Goal: Information Seeking & Learning: Check status

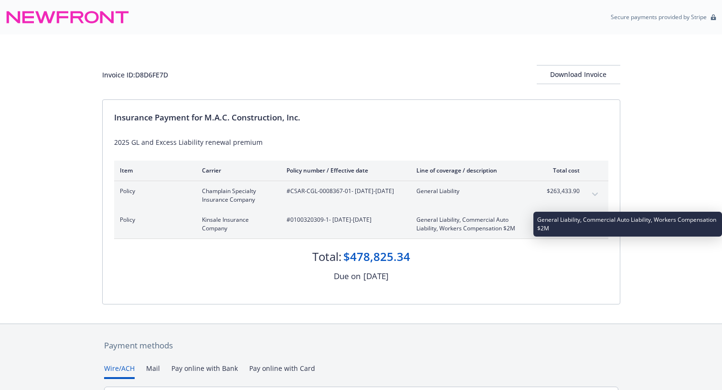
click at [481, 229] on span "General Liability, Commercial Auto Liability, Workers Compensation $2M" at bounding box center [472, 223] width 112 height 17
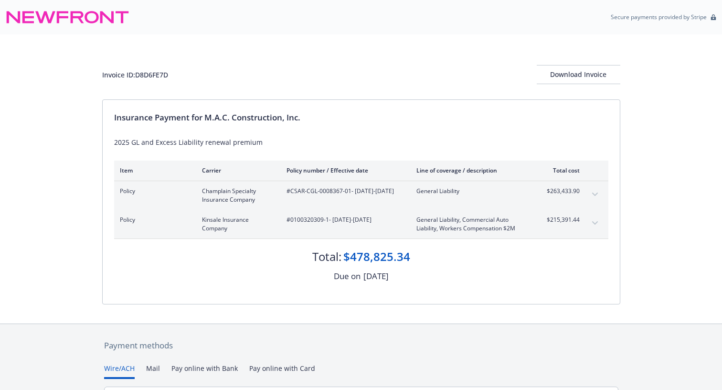
click at [307, 224] on span "#0100320309-1 - 08/18/2025-08/18/2026" at bounding box center [344, 219] width 115 height 9
drag, startPoint x: 328, startPoint y: 220, endPoint x: 289, endPoint y: 221, distance: 38.7
click at [289, 221] on span "#0100320309-1 - 08/18/2025-08/18/2026" at bounding box center [344, 219] width 115 height 9
copy span "0100320309-1"
drag, startPoint x: 349, startPoint y: 192, endPoint x: 289, endPoint y: 190, distance: 59.7
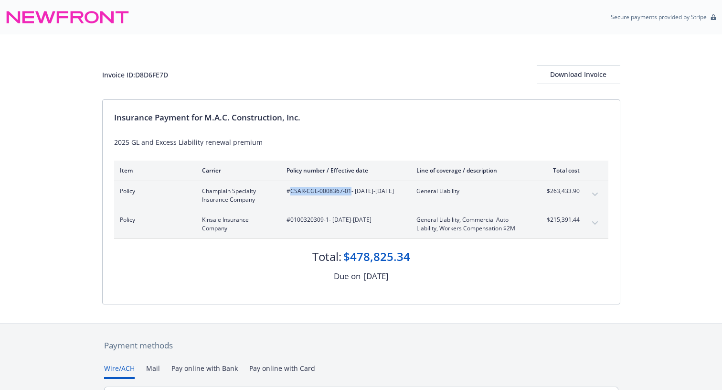
click at [288, 190] on span "#CSAR-CGL-0008367-01 - 08/18/2025-08/18/2026" at bounding box center [344, 191] width 115 height 9
copy span "CSAR-CGL-0008367-01"
drag, startPoint x: 439, startPoint y: 228, endPoint x: 510, endPoint y: 234, distance: 71.0
click at [510, 234] on div "Policy Kinsale Insurance Company #0100320309-1 - 08/18/2025-08/18/2026 General …" at bounding box center [361, 224] width 494 height 29
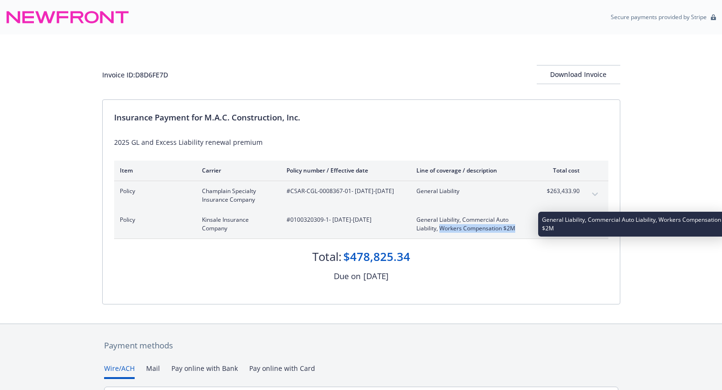
click at [503, 227] on span "General Liability, Commercial Auto Liability, Workers Compensation $2M" at bounding box center [472, 223] width 112 height 17
click at [485, 227] on span "General Liability, Commercial Auto Liability, Workers Compensation $2M" at bounding box center [472, 223] width 112 height 17
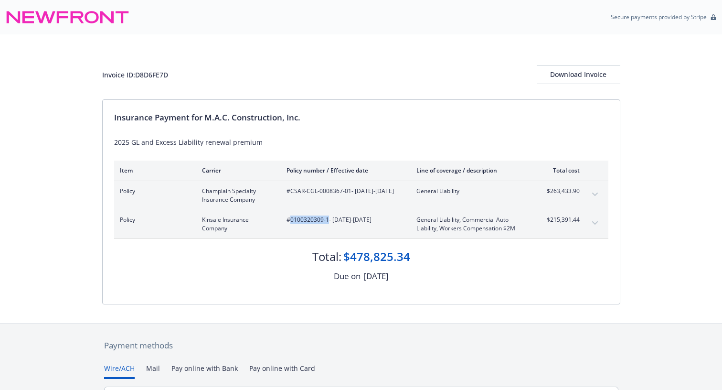
drag, startPoint x: 328, startPoint y: 221, endPoint x: 289, endPoint y: 221, distance: 38.2
click at [289, 221] on span "#0100320309-1 - 08/18/2025-08/18/2026" at bounding box center [344, 219] width 115 height 9
copy span "0100320309-1"
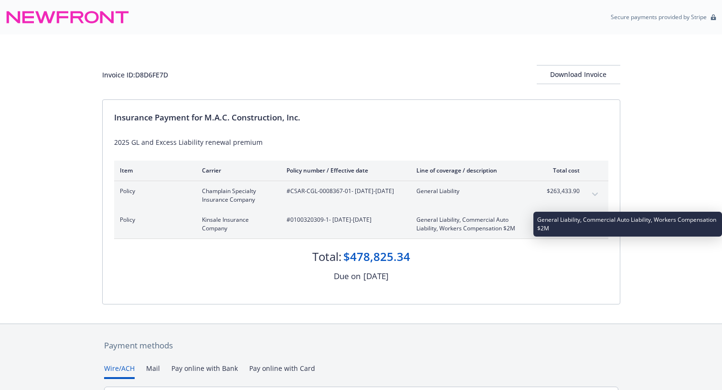
click at [513, 226] on span "General Liability, Commercial Auto Liability, Workers Compensation $2M" at bounding box center [472, 223] width 112 height 17
drag, startPoint x: 513, startPoint y: 229, endPoint x: 419, endPoint y: 218, distance: 94.7
click at [420, 218] on span "General Liability, Commercial Auto Liability, Workers Compensation $2M" at bounding box center [472, 223] width 112 height 17
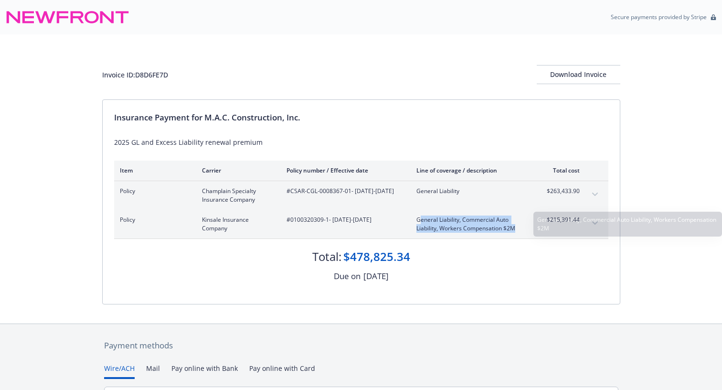
click at [419, 218] on span "General Liability, Commercial Auto Liability, Workers Compensation $2M" at bounding box center [472, 223] width 112 height 17
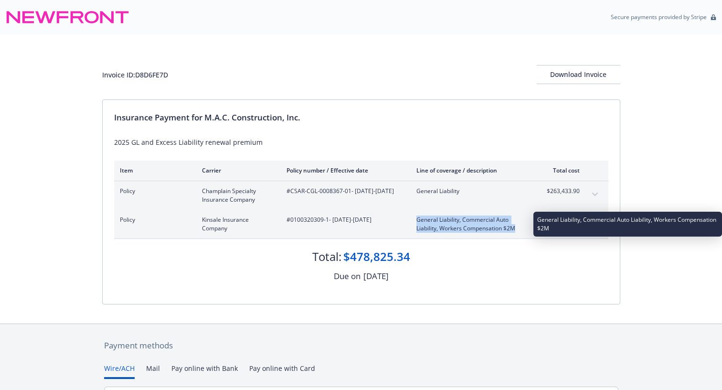
drag, startPoint x: 416, startPoint y: 222, endPoint x: 518, endPoint y: 230, distance: 102.6
click at [519, 230] on span "General Liability, Commercial Auto Liability, Workers Compensation $2M" at bounding box center [472, 223] width 112 height 17
click at [518, 230] on span "General Liability, Commercial Auto Liability, Workers Compensation $2M" at bounding box center [472, 223] width 112 height 17
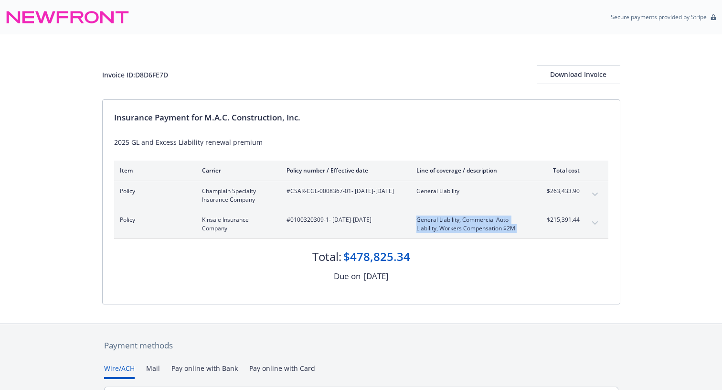
drag, startPoint x: 518, startPoint y: 230, endPoint x: 413, endPoint y: 217, distance: 105.9
click at [414, 217] on div "Policy Kinsale Insurance Company #0100320309-1 - 08/18/2025-08/18/2026 General …" at bounding box center [350, 223] width 460 height 17
click at [413, 217] on div "Policy Kinsale Insurance Company #0100320309-1 - 08/18/2025-08/18/2026 General …" at bounding box center [350, 223] width 460 height 17
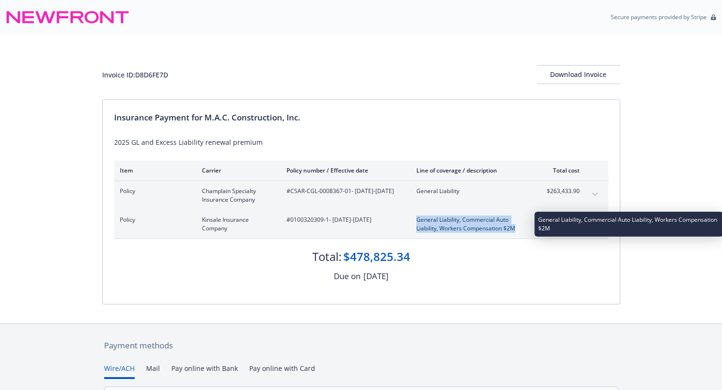
drag, startPoint x: 416, startPoint y: 218, endPoint x: 521, endPoint y: 229, distance: 105.1
click at [521, 229] on span "General Liability, Commercial Auto Liability, Workers Compensation $2M" at bounding box center [472, 223] width 112 height 17
click at [521, 228] on span "General Liability, Commercial Auto Liability, Workers Compensation $2M" at bounding box center [472, 223] width 112 height 17
drag, startPoint x: 517, startPoint y: 229, endPoint x: 417, endPoint y: 219, distance: 100.9
click at [417, 219] on span "General Liability, Commercial Auto Liability, Workers Compensation $2M" at bounding box center [472, 223] width 112 height 17
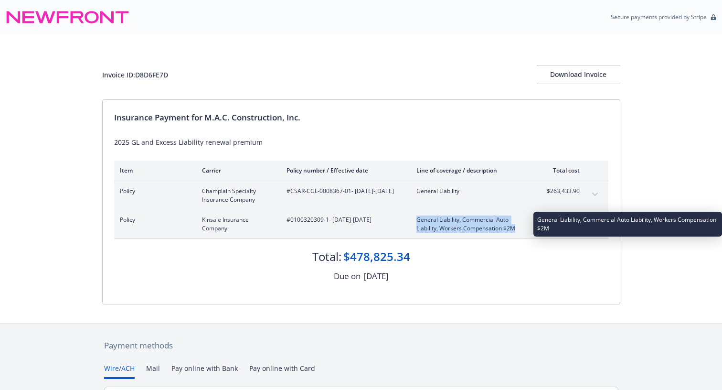
click at [417, 219] on span "General Liability, Commercial Auto Liability, Workers Compensation $2M" at bounding box center [472, 223] width 112 height 17
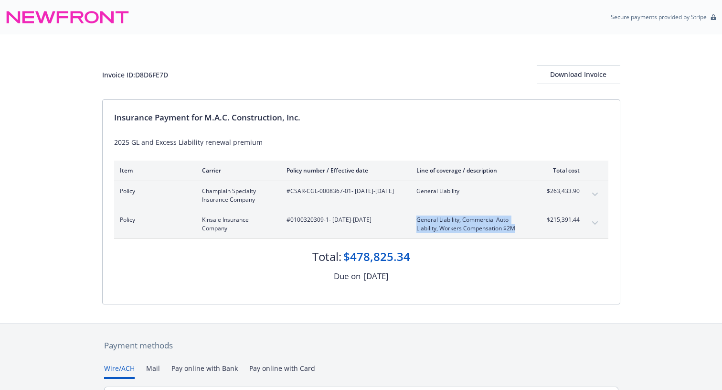
drag, startPoint x: 415, startPoint y: 219, endPoint x: 515, endPoint y: 230, distance: 101.0
click at [515, 230] on div "Policy Kinsale Insurance Company #0100320309-1 - 08/18/2025-08/18/2026 General …" at bounding box center [350, 223] width 460 height 17
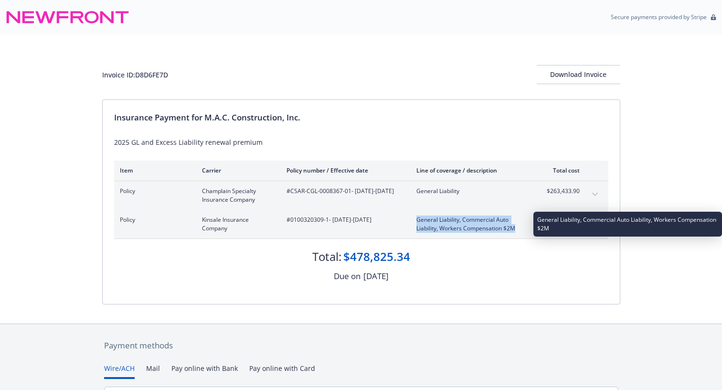
click at [515, 230] on span "General Liability, Commercial Auto Liability, Workers Compensation $2M" at bounding box center [472, 223] width 112 height 17
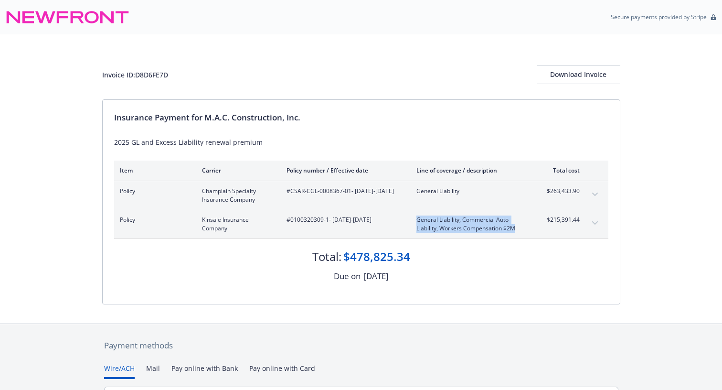
drag, startPoint x: 527, startPoint y: 231, endPoint x: 415, endPoint y: 220, distance: 112.8
click at [415, 220] on div "Policy Kinsale Insurance Company #0100320309-1 - 08/18/2025-08/18/2026 General …" at bounding box center [350, 223] width 460 height 17
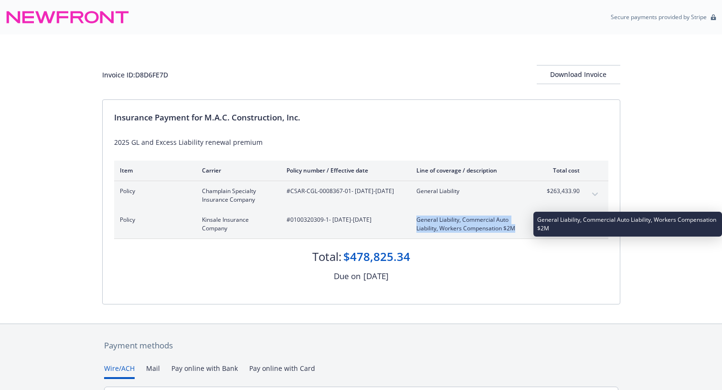
click at [514, 230] on span "General Liability, Commercial Auto Liability, Workers Compensation $2M" at bounding box center [472, 223] width 112 height 17
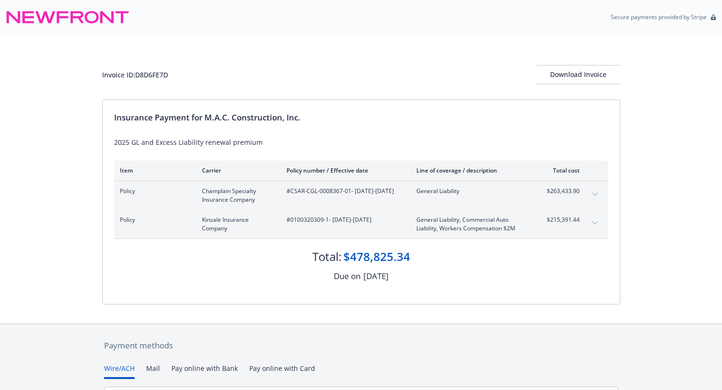
click at [640, 253] on div "Invoice ID: D8D6FE7D Download Invoice Insurance Payment for M.A.C. Construction…" at bounding box center [361, 178] width 722 height 289
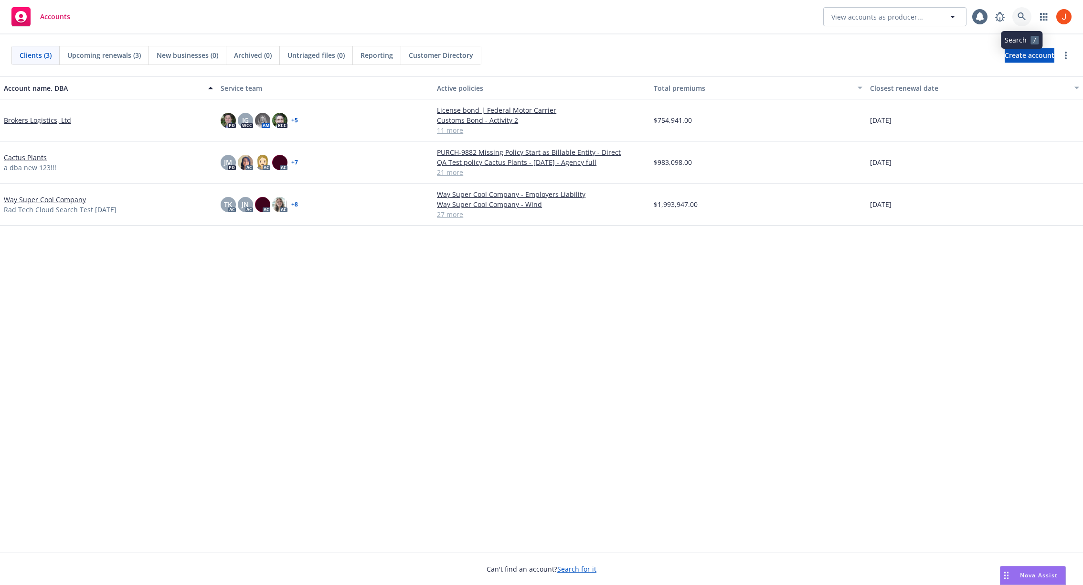
click at [1022, 21] on link at bounding box center [1022, 16] width 19 height 19
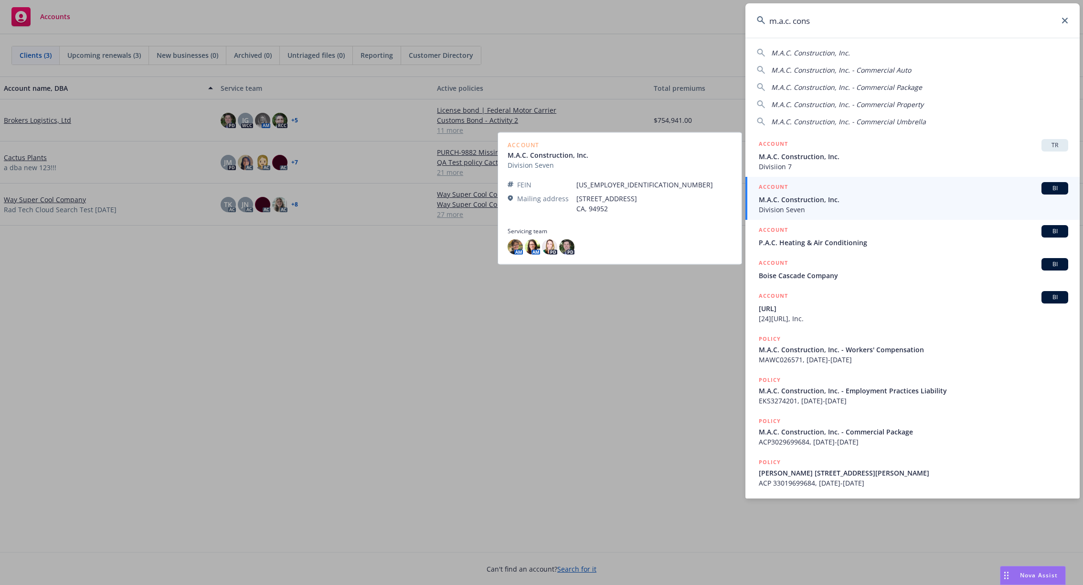
type input "m.a.c. cons"
click at [945, 199] on span "M.A.C. Construction, Inc." at bounding box center [914, 199] width 310 height 10
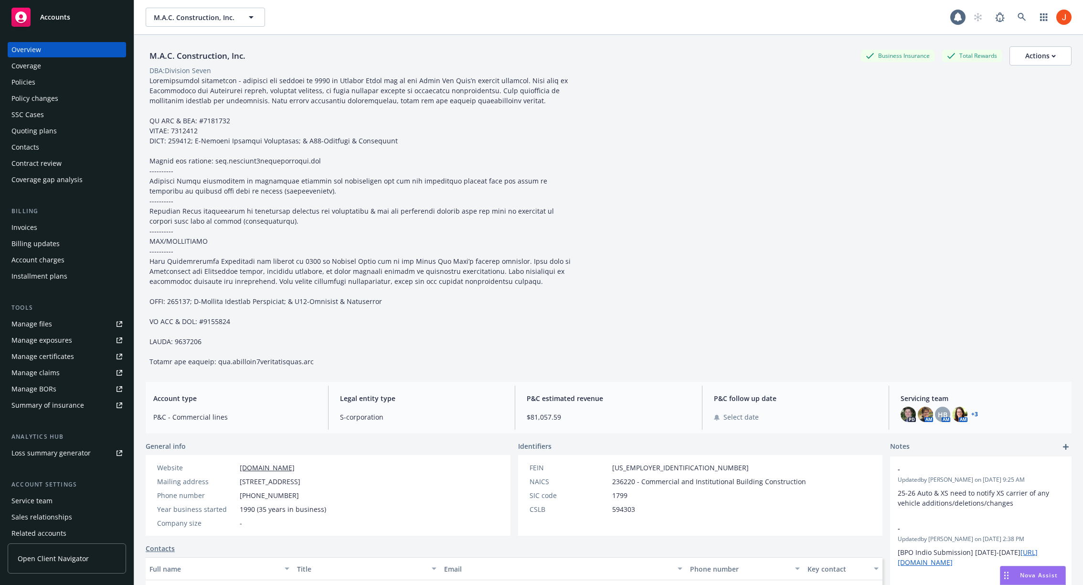
click at [32, 75] on div "Policies" at bounding box center [23, 82] width 24 height 15
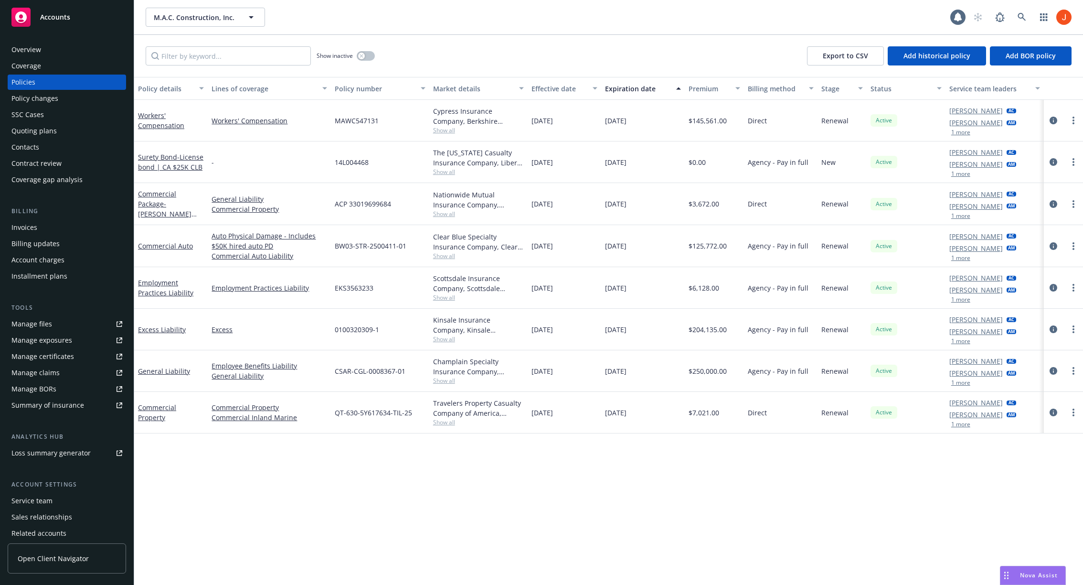
click at [1055, 335] on div at bounding box center [1063, 330] width 39 height 42
click at [1054, 329] on icon "circleInformation" at bounding box center [1054, 329] width 8 height 8
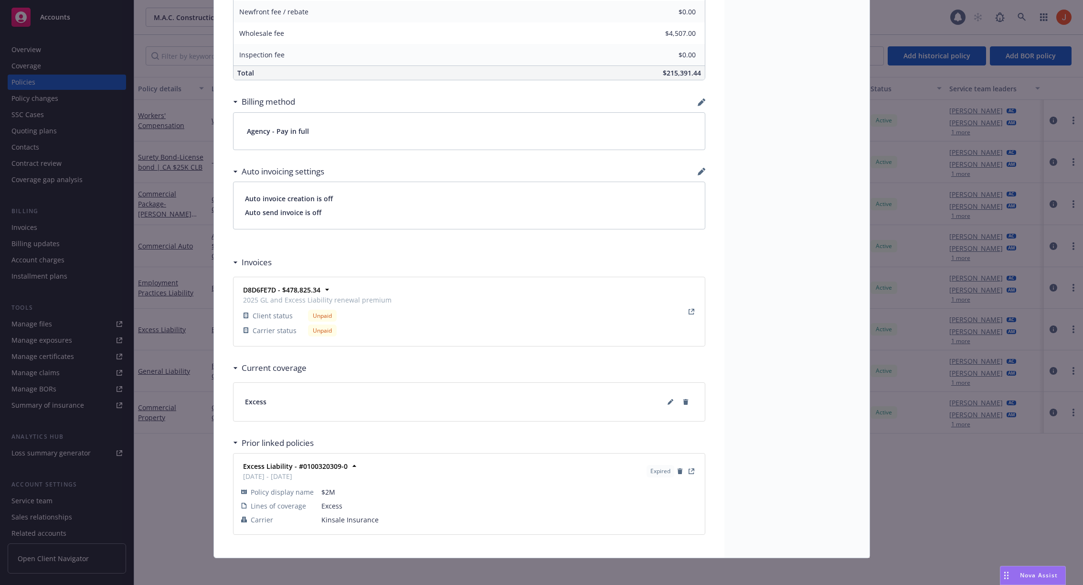
scroll to position [634, 0]
click at [672, 401] on icon at bounding box center [671, 404] width 6 height 6
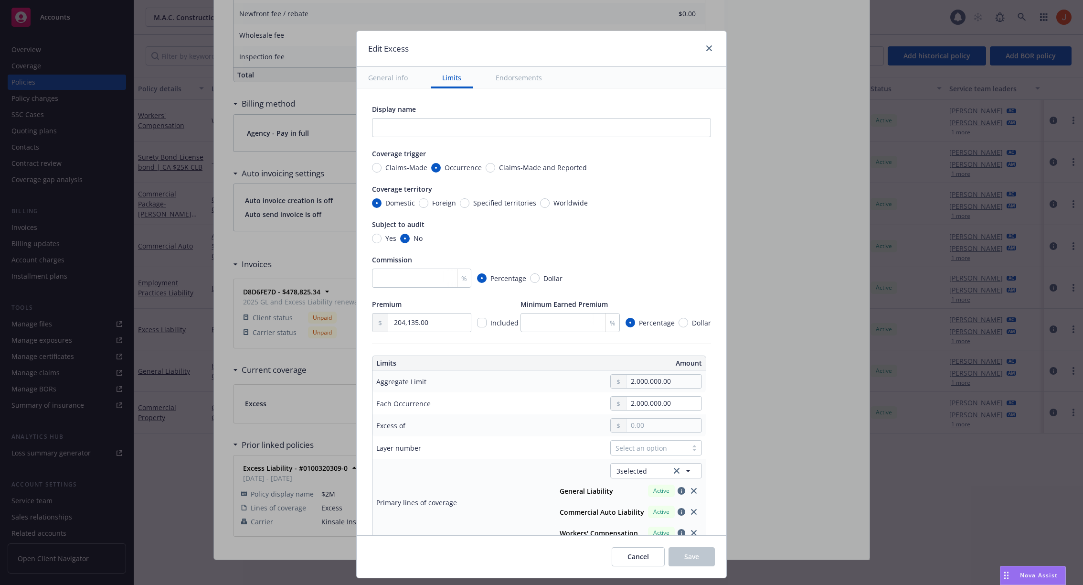
click at [502, 77] on button "Endorsements" at bounding box center [518, 77] width 69 height 21
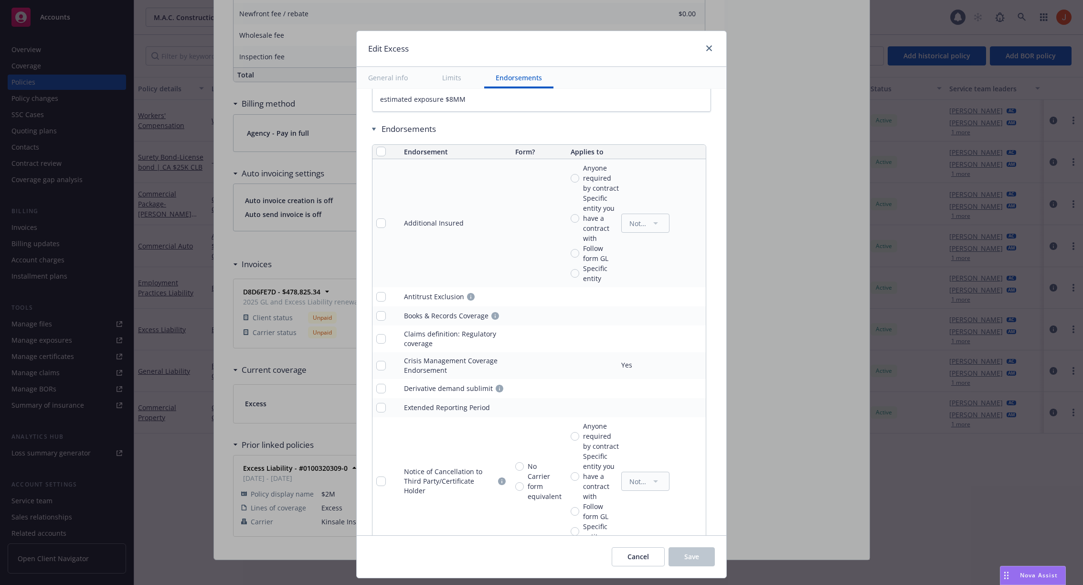
click at [384, 77] on button "General info" at bounding box center [388, 77] width 63 height 21
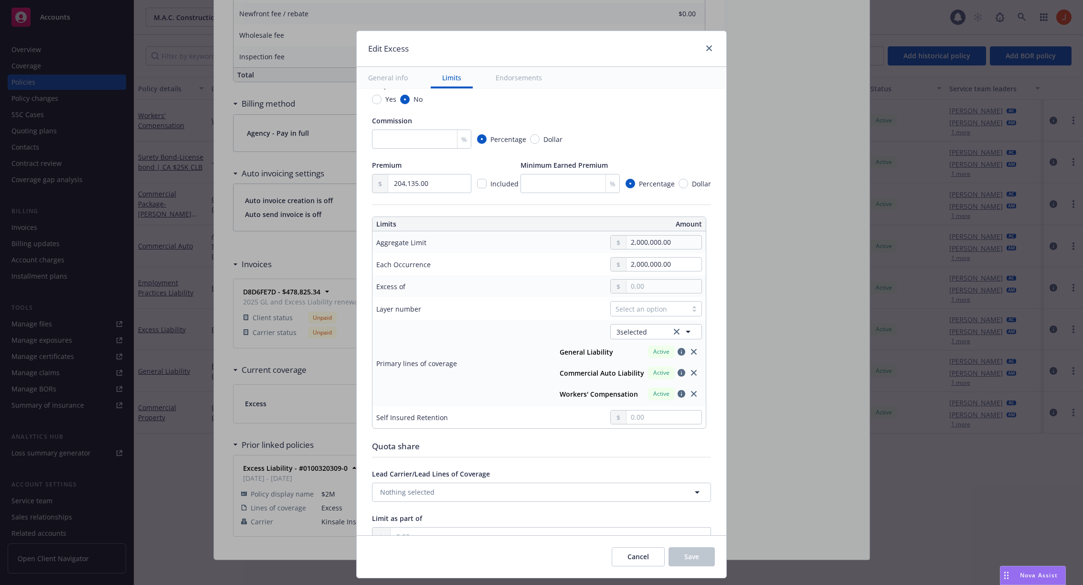
scroll to position [148, 0]
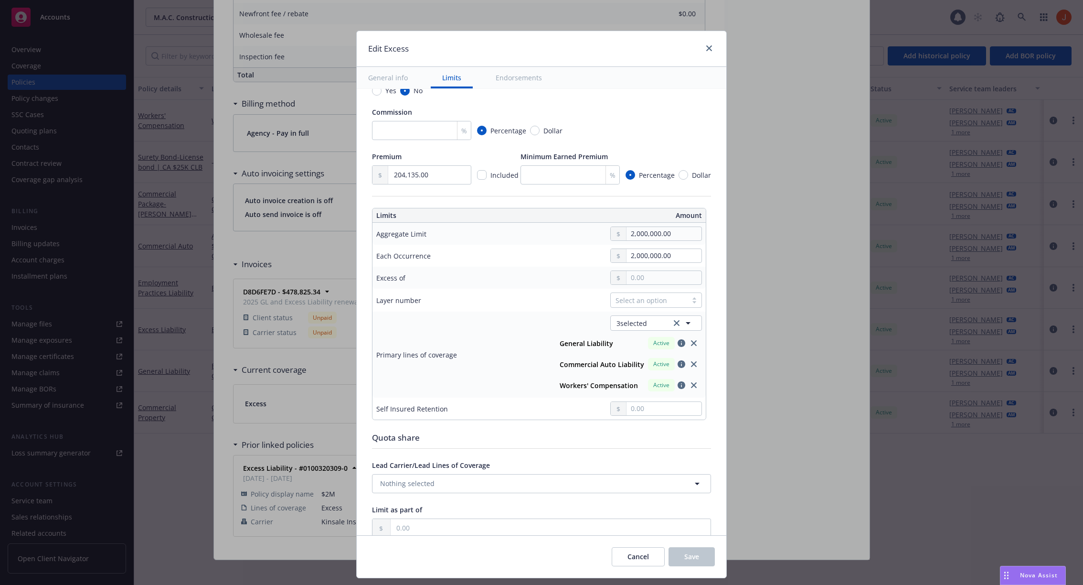
click at [628, 381] on strong "Workers' Compensation" at bounding box center [599, 385] width 78 height 9
click at [656, 360] on span "Active" at bounding box center [661, 364] width 19 height 9
click at [662, 347] on div "Active" at bounding box center [661, 343] width 27 height 12
click at [606, 344] on strong "General Liability" at bounding box center [586, 343] width 53 height 9
drag, startPoint x: 566, startPoint y: 341, endPoint x: 633, endPoint y: 347, distance: 67.2
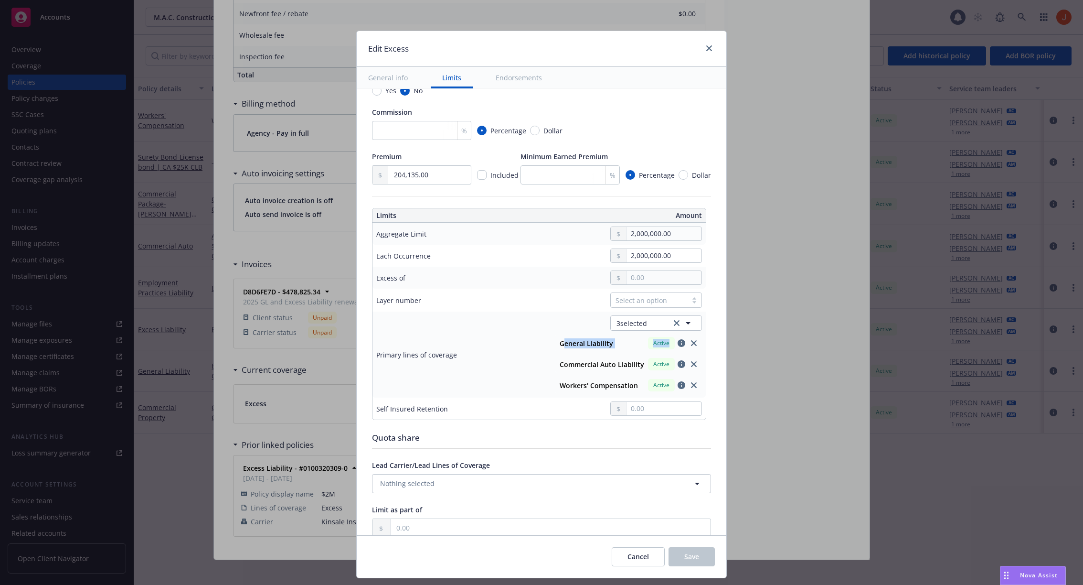
click at [633, 347] on div "General Liability Active" at bounding box center [629, 343] width 146 height 16
click at [630, 343] on div "General Liability Active" at bounding box center [629, 343] width 146 height 16
drag, startPoint x: 619, startPoint y: 342, endPoint x: 558, endPoint y: 339, distance: 60.7
click at [558, 339] on div "General Liability Active" at bounding box center [628, 342] width 147 height 17
click at [558, 338] on div "3 selected General Liability Active Commercial Auto Liability Active Workers' C…" at bounding box center [625, 354] width 154 height 78
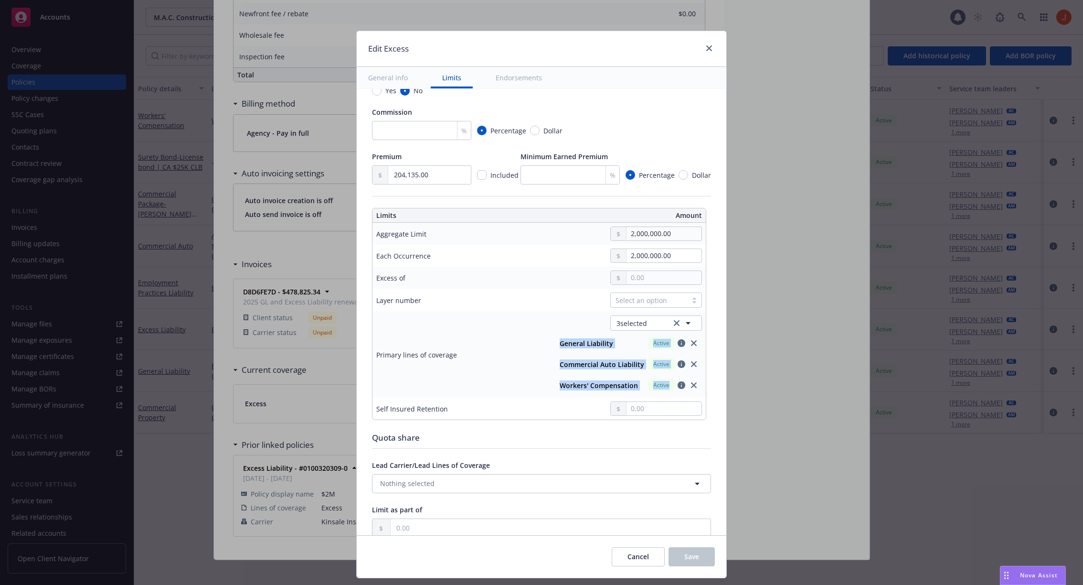
drag, startPoint x: 558, startPoint y: 338, endPoint x: 645, endPoint y: 382, distance: 97.6
click at [645, 382] on div "3 selected General Liability Active Commercial Auto Liability Active Workers' C…" at bounding box center [625, 354] width 154 height 78
click at [645, 382] on div "Workers' Compensation Active" at bounding box center [629, 385] width 146 height 16
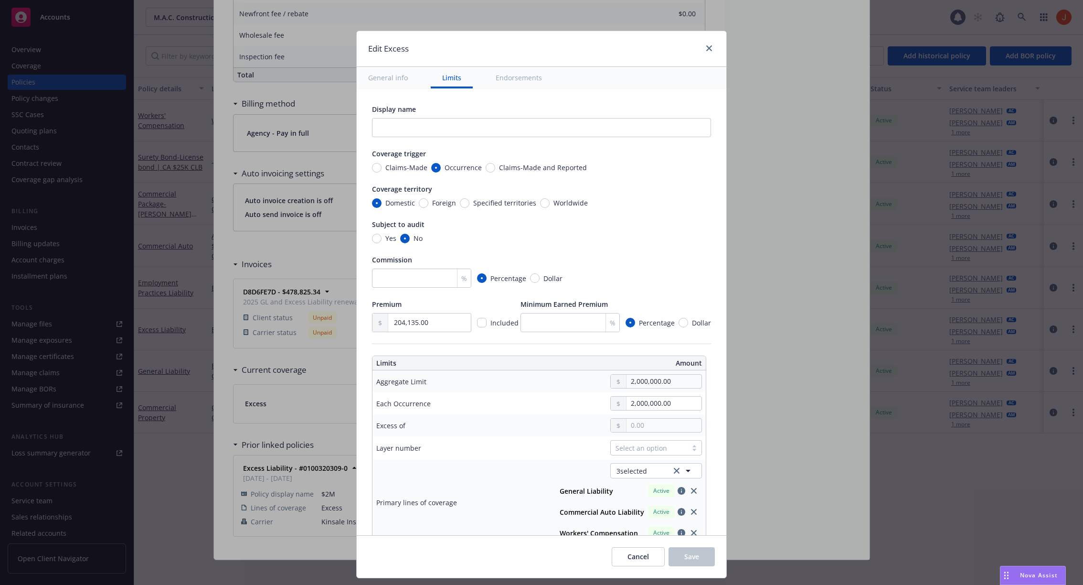
click at [228, 229] on div "Edit Excess General info Limits Endorsements Display name Coverage trigger Clai…" at bounding box center [541, 292] width 1083 height 585
click at [635, 555] on span "Cancel" at bounding box center [638, 556] width 21 height 9
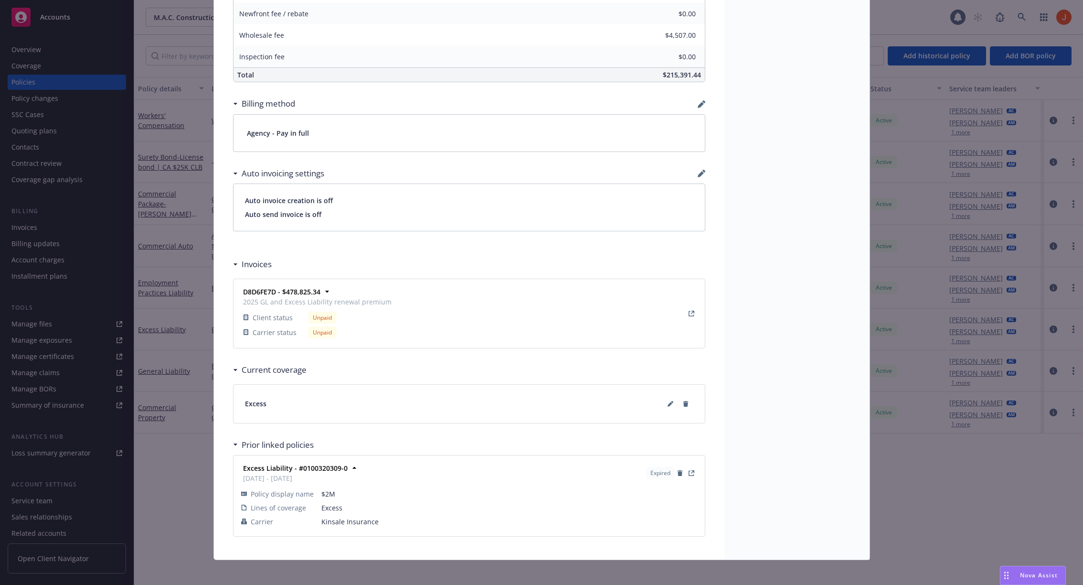
click at [922, 297] on div "Policy Excess Liability need to notify excess carrier of any vehicle additions/…" at bounding box center [541, 292] width 1083 height 585
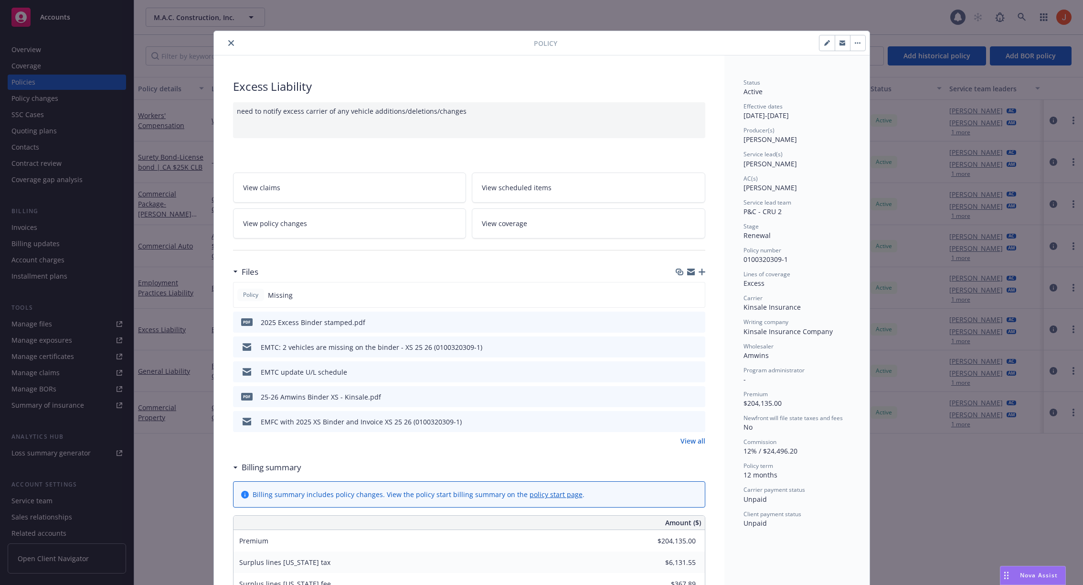
click at [232, 42] on icon "close" at bounding box center [231, 43] width 6 height 6
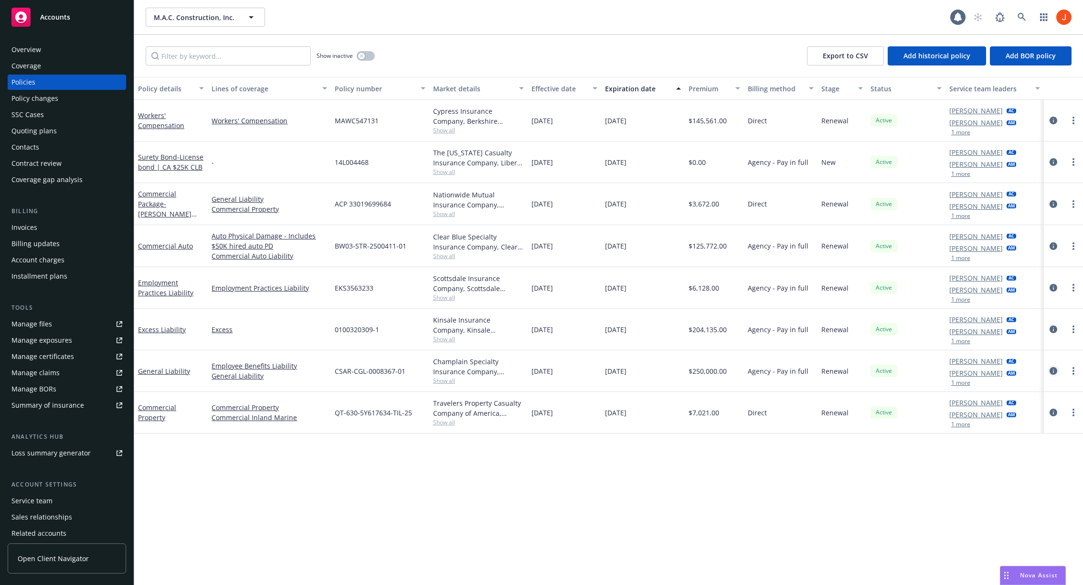
click at [1058, 368] on link "circleInformation" at bounding box center [1053, 370] width 11 height 11
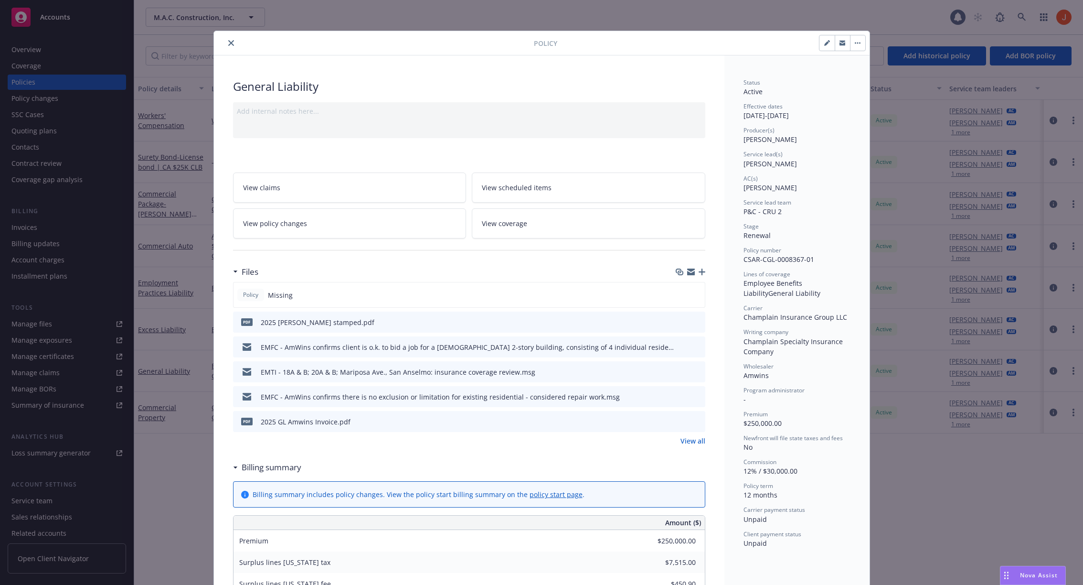
click at [855, 44] on button "button" at bounding box center [857, 42] width 15 height 15
click at [764, 98] on div "Status Active Effective dates 08/18/2025 - 08/18/2026 Producer(s) Lacey Torkels…" at bounding box center [797, 313] width 107 height 470
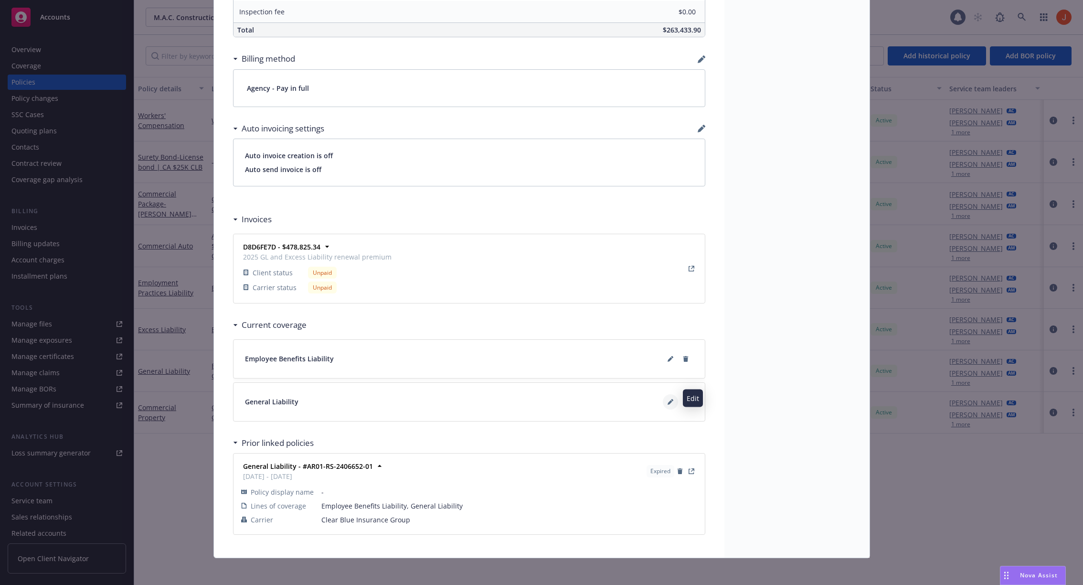
click at [670, 400] on icon at bounding box center [670, 402] width 5 height 5
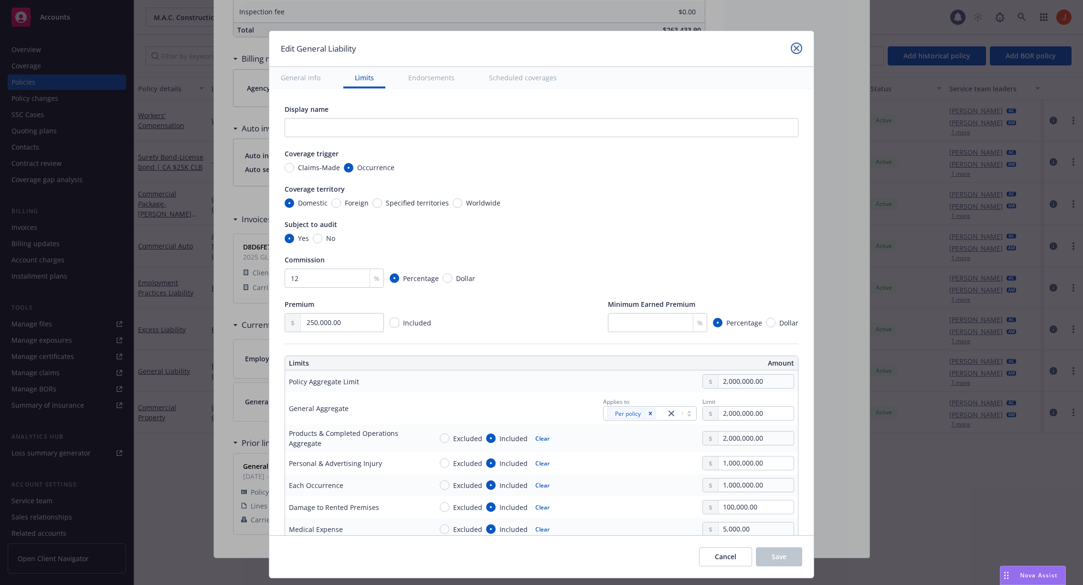
click at [794, 48] on icon "close" at bounding box center [797, 48] width 6 height 6
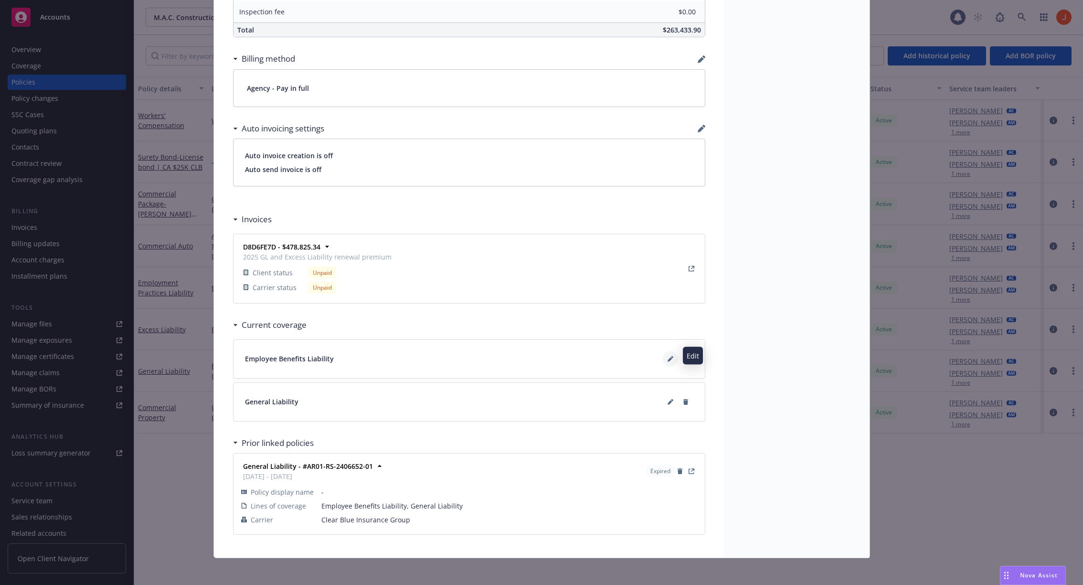
click at [668, 357] on icon at bounding box center [671, 359] width 6 height 6
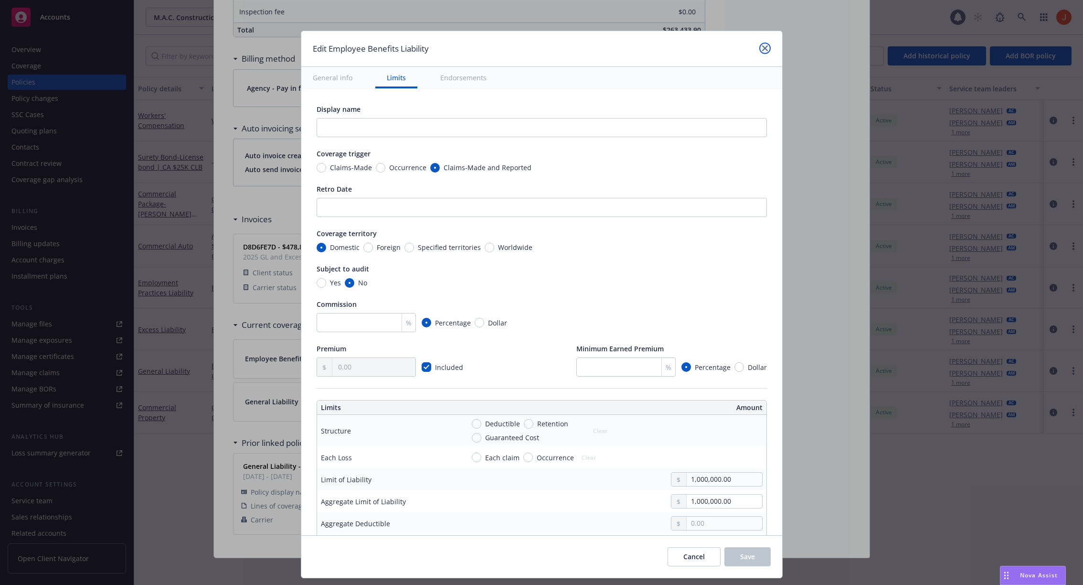
click at [767, 46] on link "close" at bounding box center [764, 48] width 11 height 11
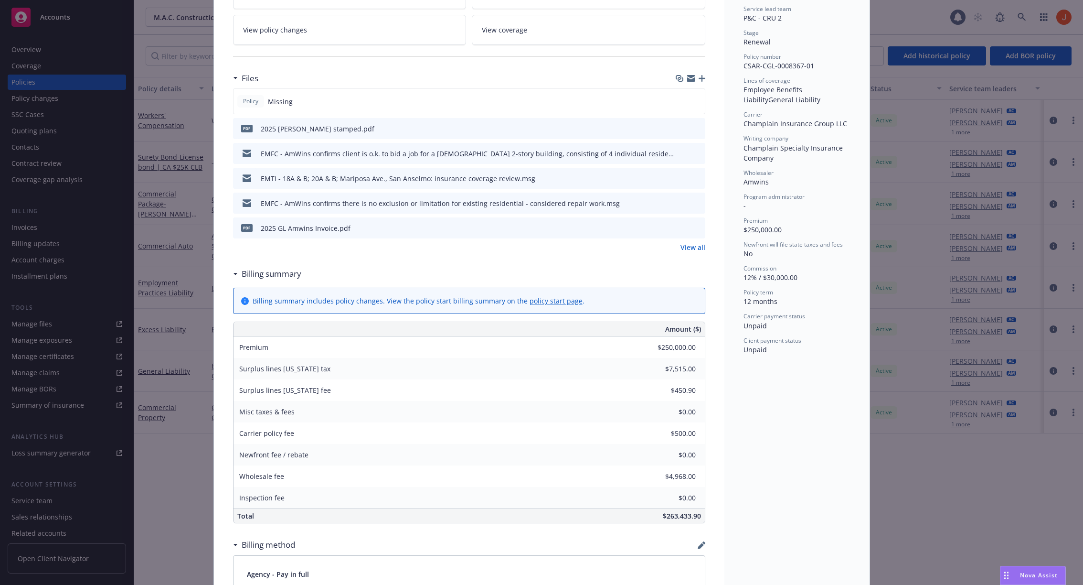
scroll to position [0, 0]
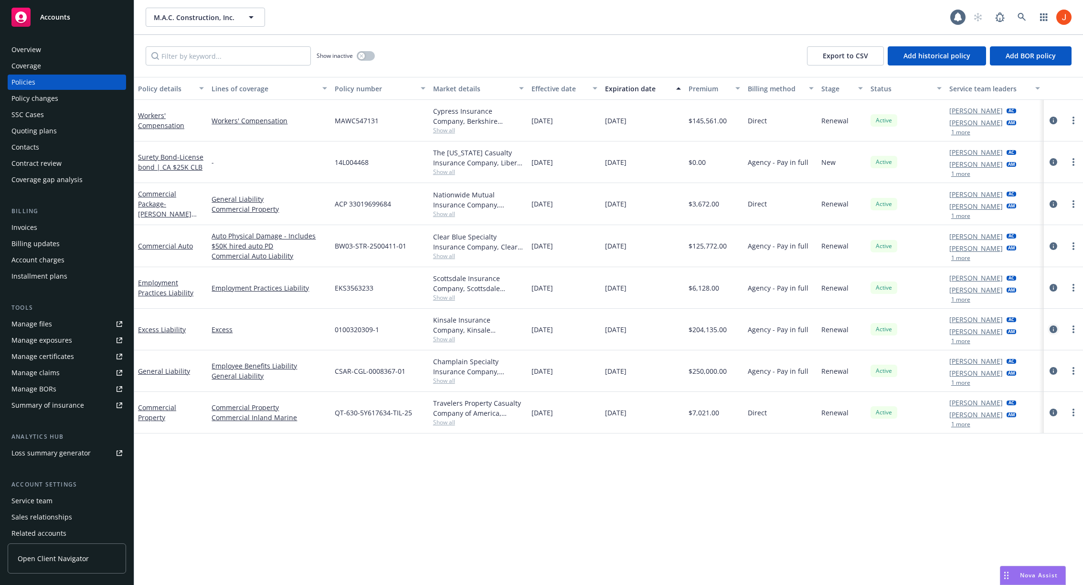
click at [1055, 331] on icon "circleInformation" at bounding box center [1054, 329] width 8 height 8
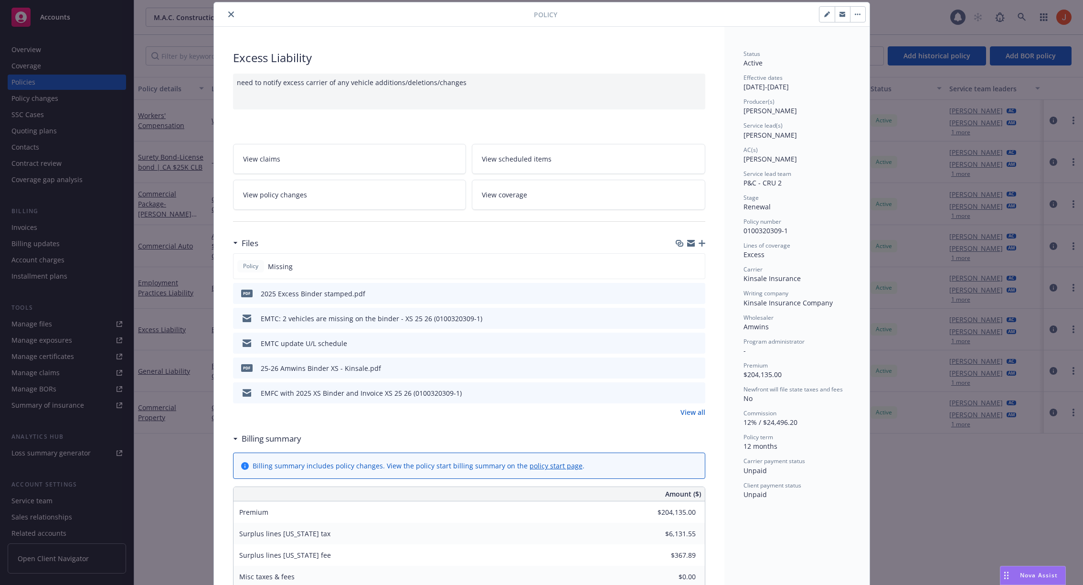
scroll to position [636, 0]
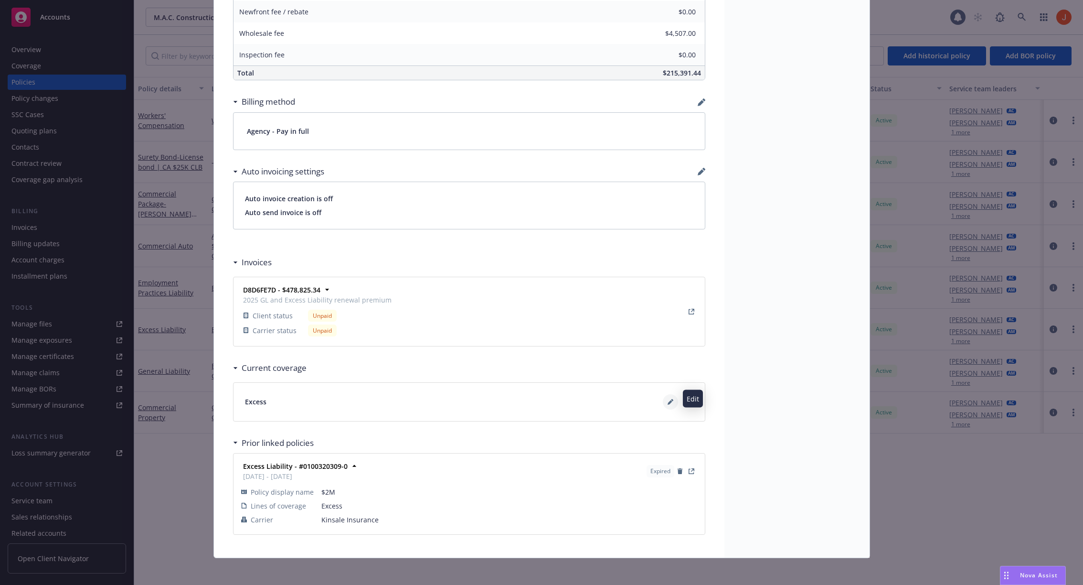
click at [668, 400] on icon at bounding box center [670, 402] width 5 height 5
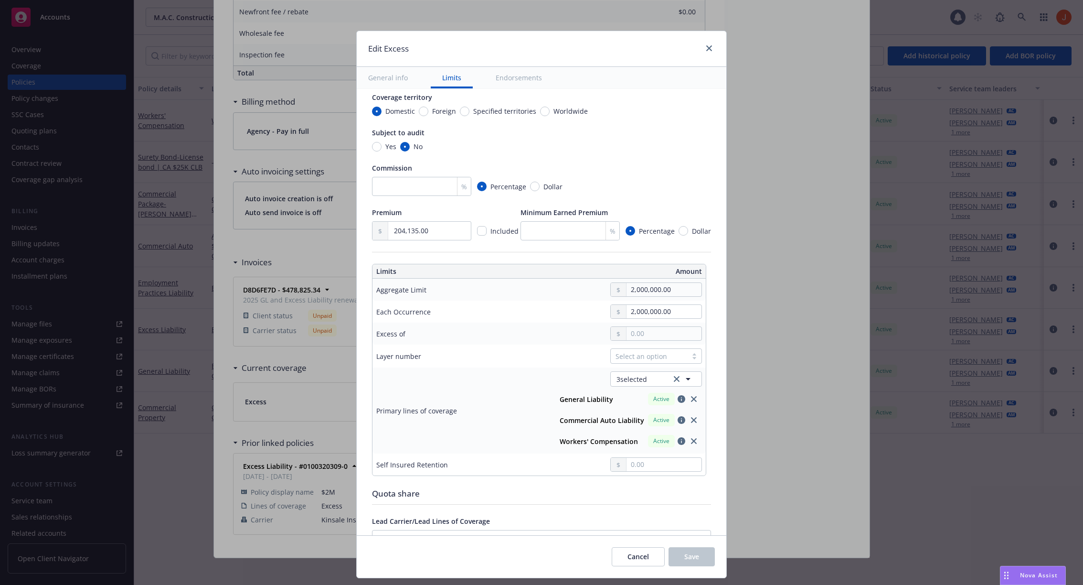
scroll to position [92, 0]
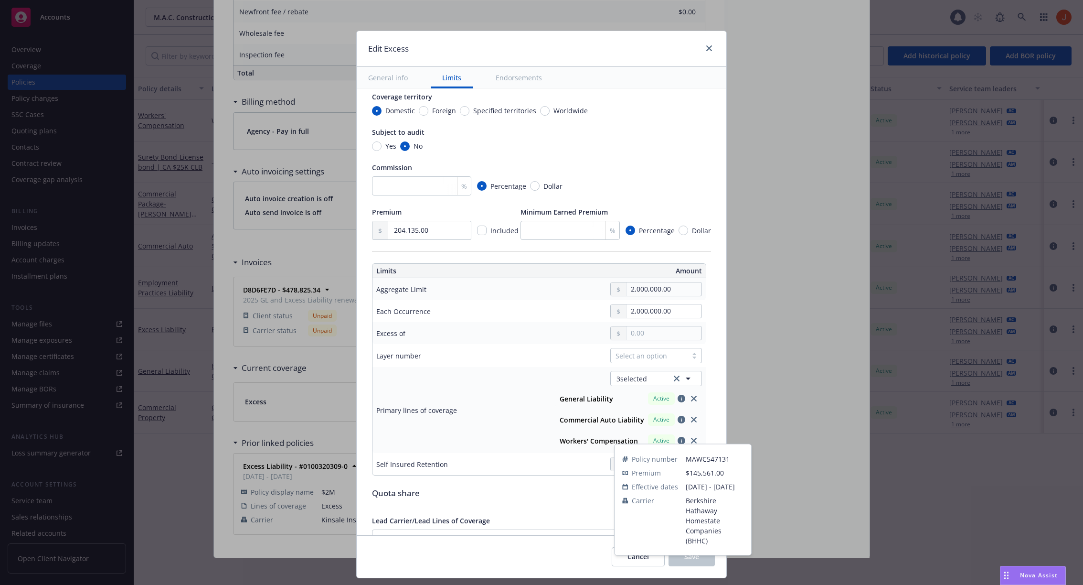
click at [683, 437] on icon "button" at bounding box center [682, 441] width 8 height 8
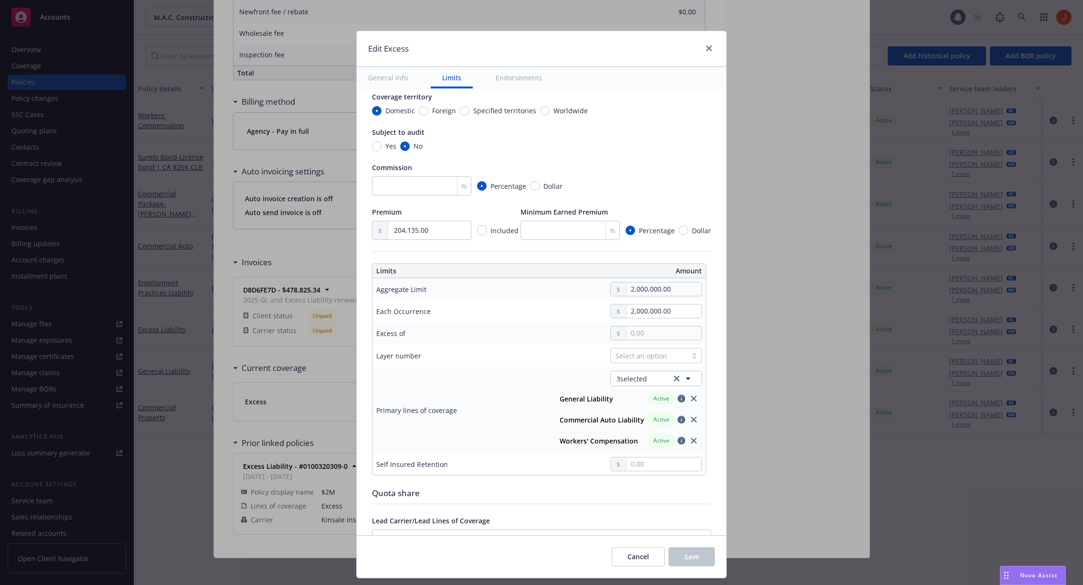
type textarea "x"
click at [774, 160] on div "Edit Excess General info Limits Endorsements Display name Coverage trigger Clai…" at bounding box center [541, 292] width 1083 height 585
drag, startPoint x: 688, startPoint y: 293, endPoint x: 620, endPoint y: 289, distance: 67.9
click at [620, 289] on div "2,000,000.00" at bounding box center [656, 289] width 92 height 14
drag, startPoint x: 630, startPoint y: 290, endPoint x: 677, endPoint y: 290, distance: 47.8
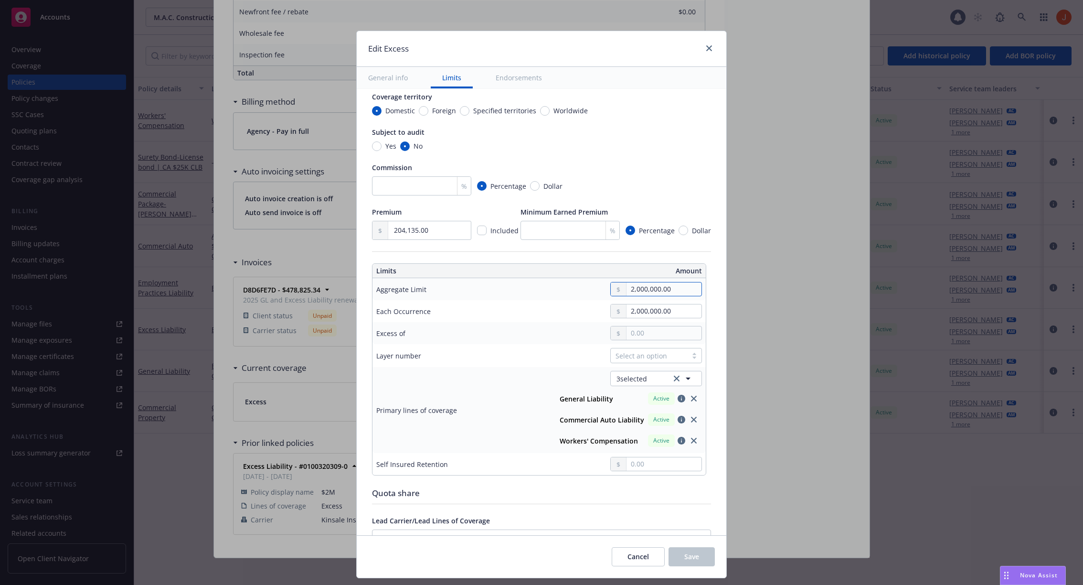
click at [677, 290] on input "2,000,000.00" at bounding box center [664, 288] width 75 height 13
type textarea "x"
type input "1,000,000.00"
click at [666, 332] on button "$1,000,000.00" at bounding box center [662, 330] width 82 height 18
click at [637, 556] on span "Cancel" at bounding box center [638, 556] width 21 height 9
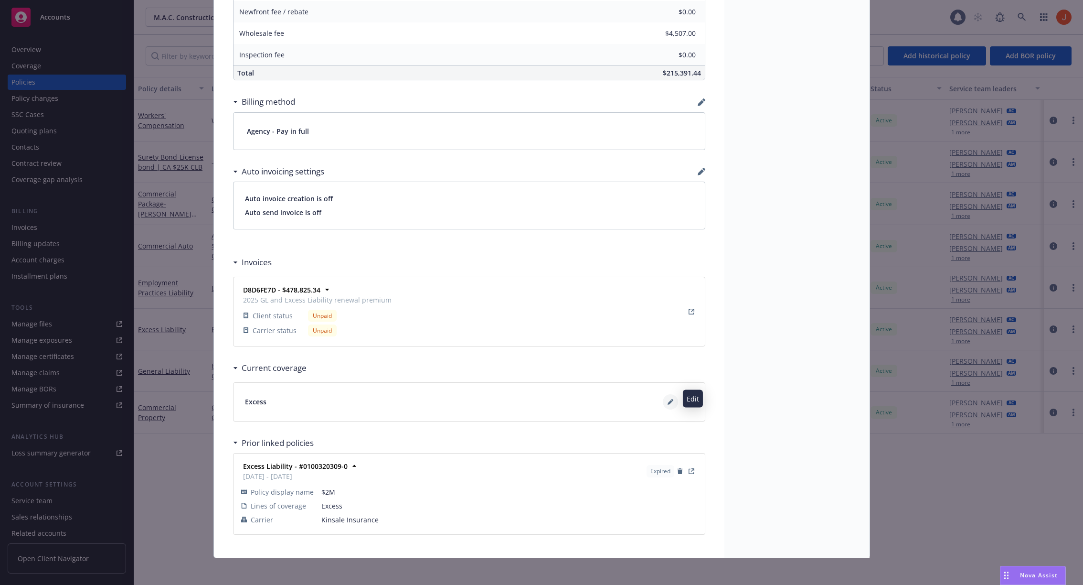
click at [672, 399] on icon at bounding box center [671, 402] width 6 height 6
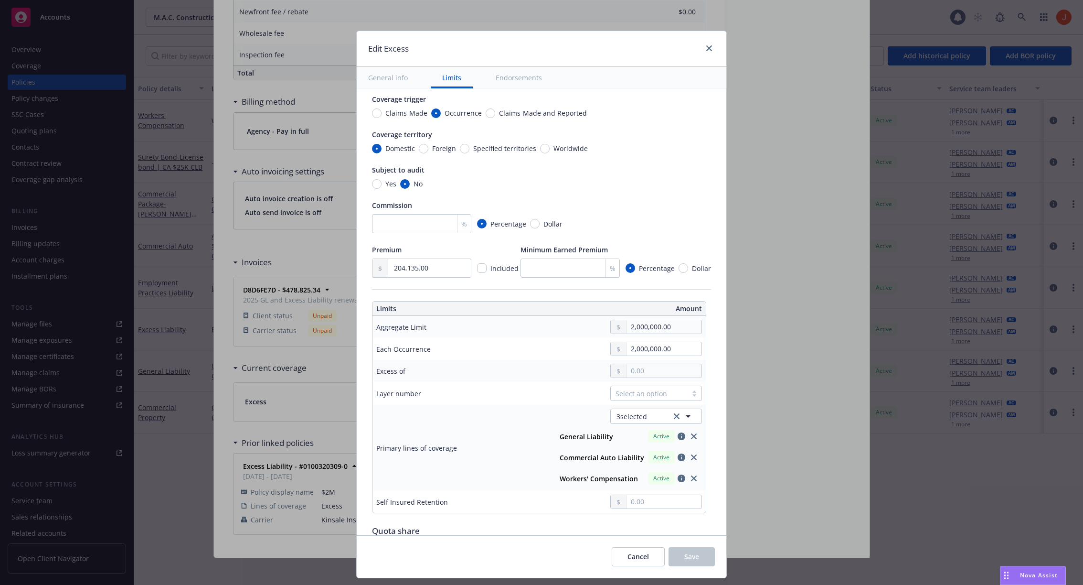
scroll to position [57, 0]
click at [644, 328] on input "2,000,000.00" at bounding box center [664, 323] width 75 height 13
drag, startPoint x: 428, startPoint y: 325, endPoint x: 376, endPoint y: 324, distance: 52.5
click at [376, 324] on td "Aggregate Limit" at bounding box center [444, 324] width 143 height 22
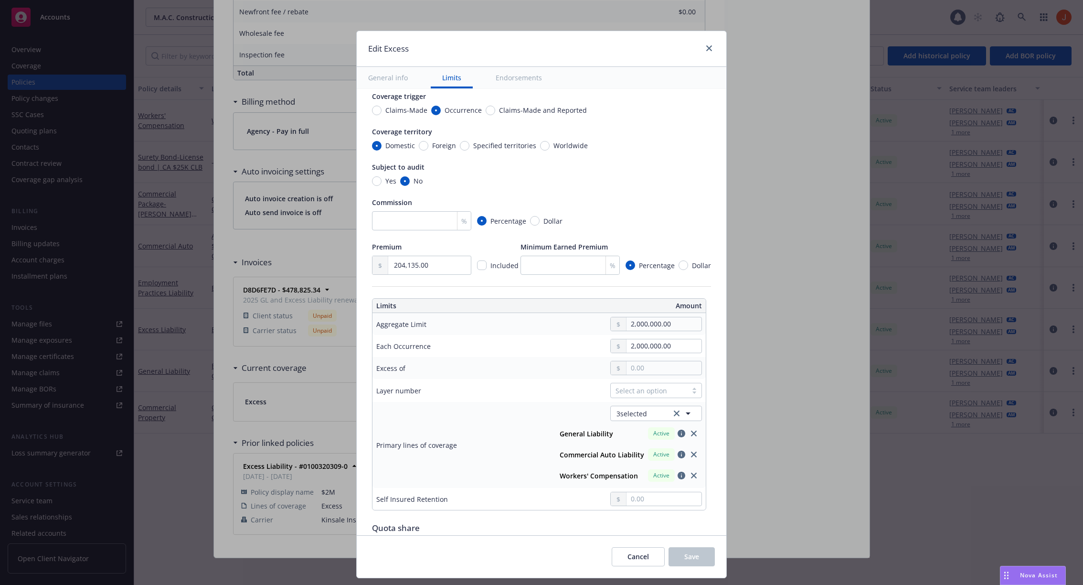
type textarea "x"
click at [788, 279] on div "Edit Excess General info Limits Endorsements Display name Coverage trigger Clai…" at bounding box center [541, 292] width 1083 height 585
click at [637, 550] on button "Cancel" at bounding box center [638, 556] width 53 height 19
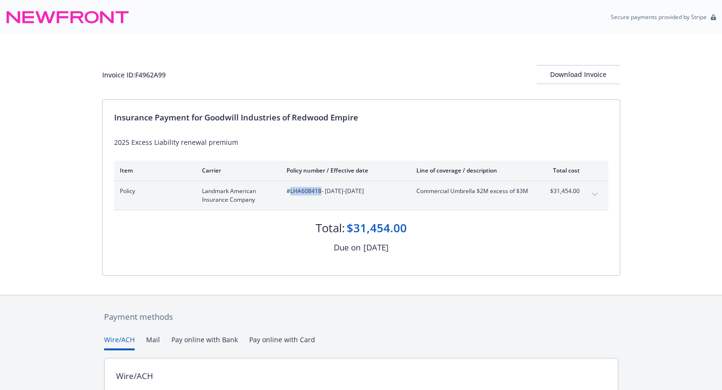
drag, startPoint x: 320, startPoint y: 193, endPoint x: 289, endPoint y: 193, distance: 30.1
click at [289, 193] on span "#LHA608418 - 08/20/2025-08/20/2026" at bounding box center [344, 191] width 115 height 9
copy span "LHA608418"
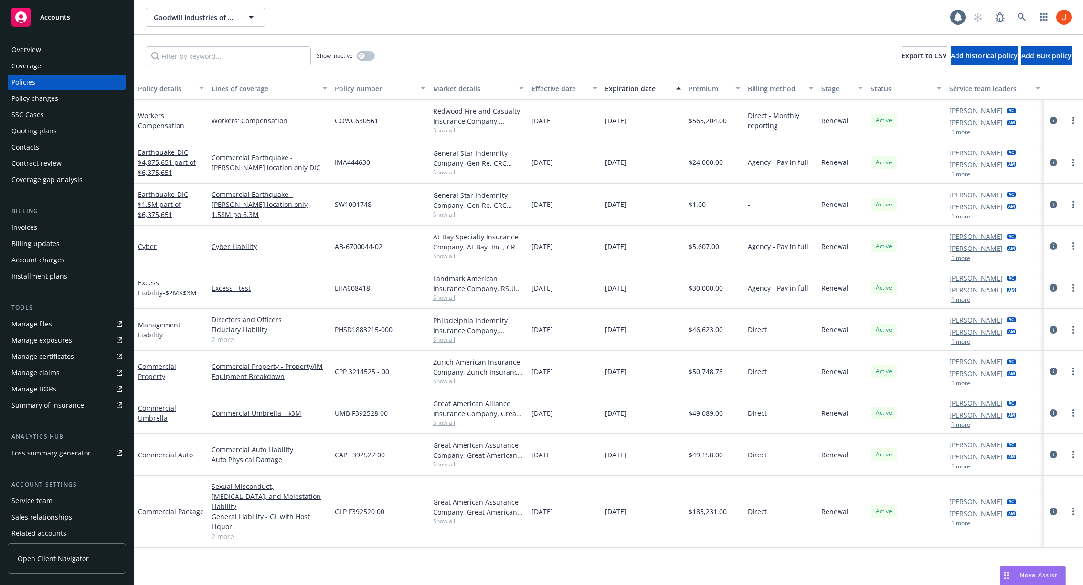
click at [1055, 286] on icon "circleInformation" at bounding box center [1054, 288] width 8 height 8
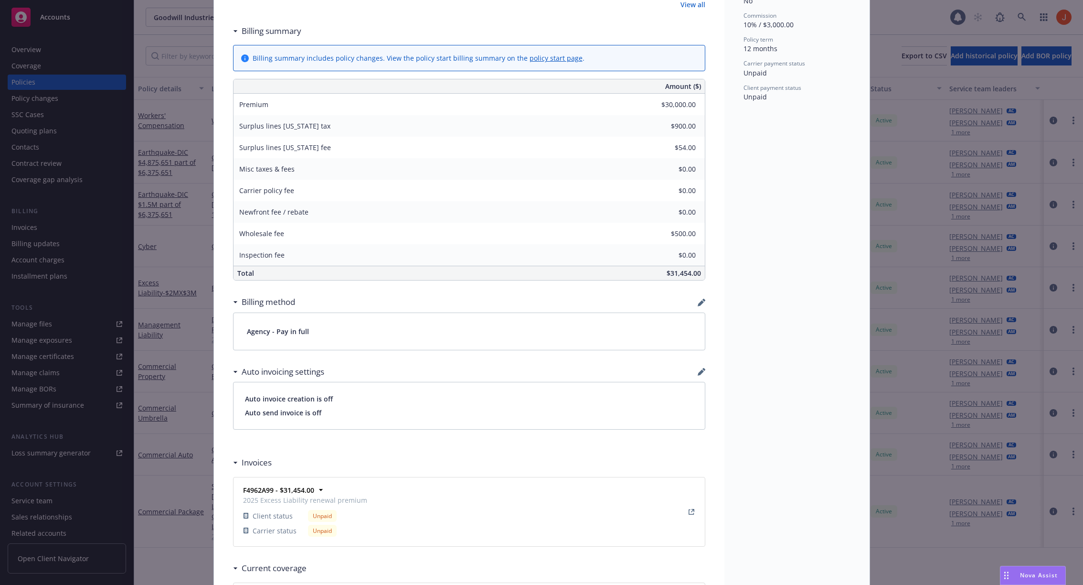
scroll to position [636, 0]
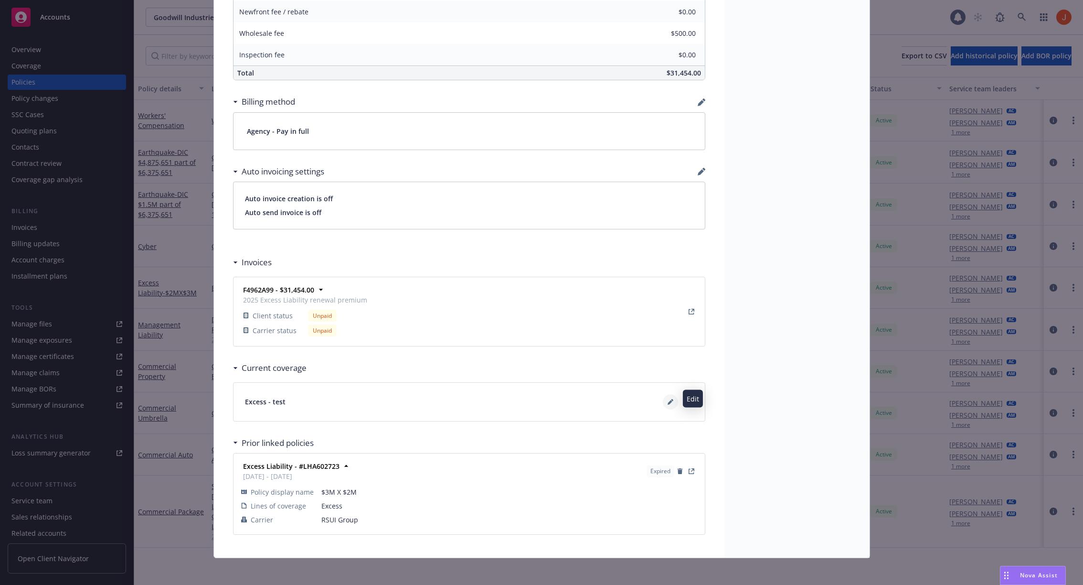
click at [663, 399] on button at bounding box center [670, 401] width 15 height 15
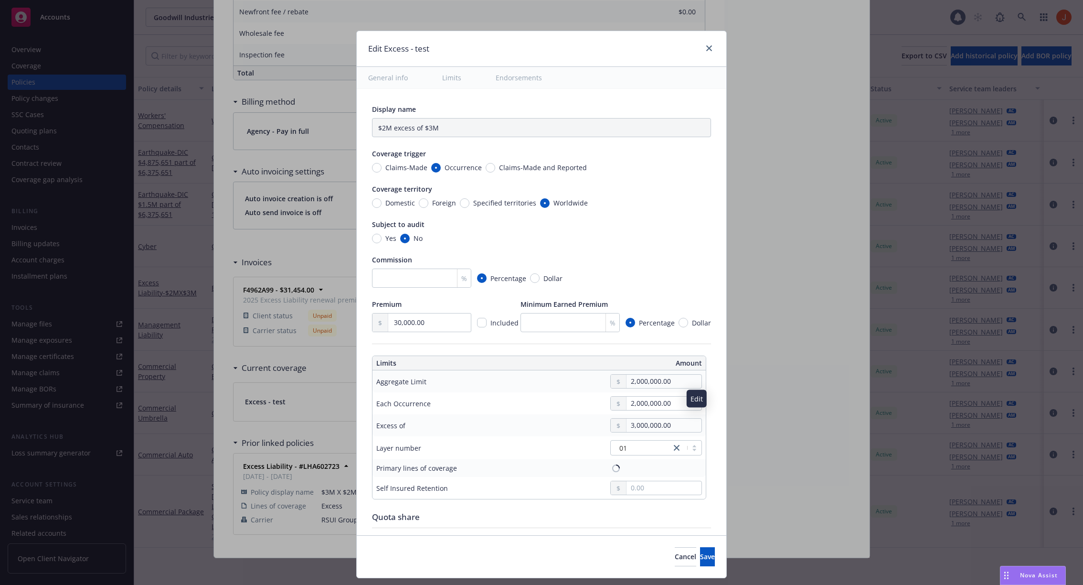
type input "Commercial Umbrella $2M excess of $3M"
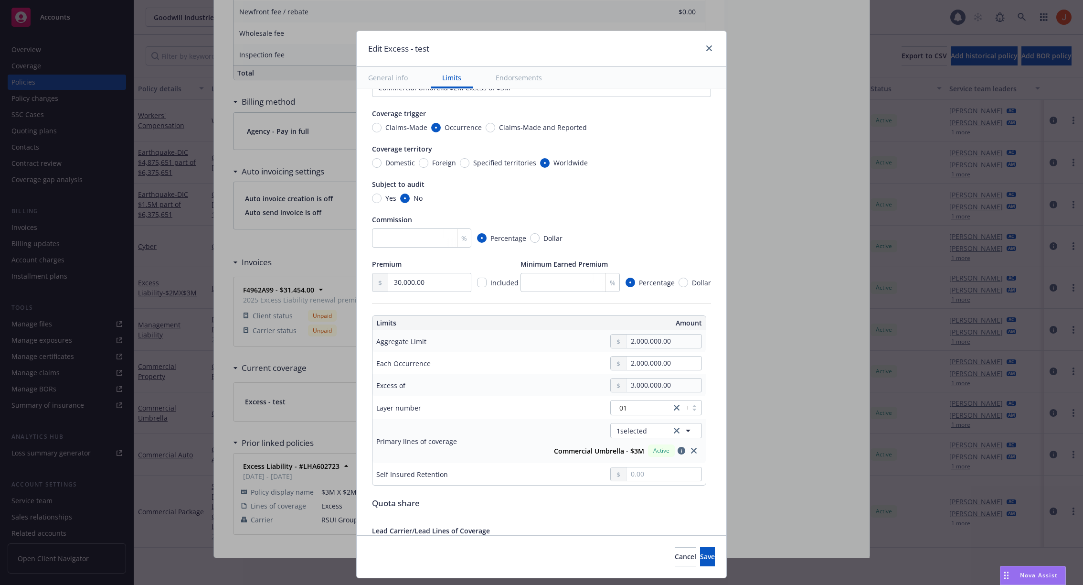
scroll to position [41, 0]
click at [887, 31] on div "Edit Excess - test General info Limits Endorsements Display name Commercial Umb…" at bounding box center [541, 292] width 1083 height 585
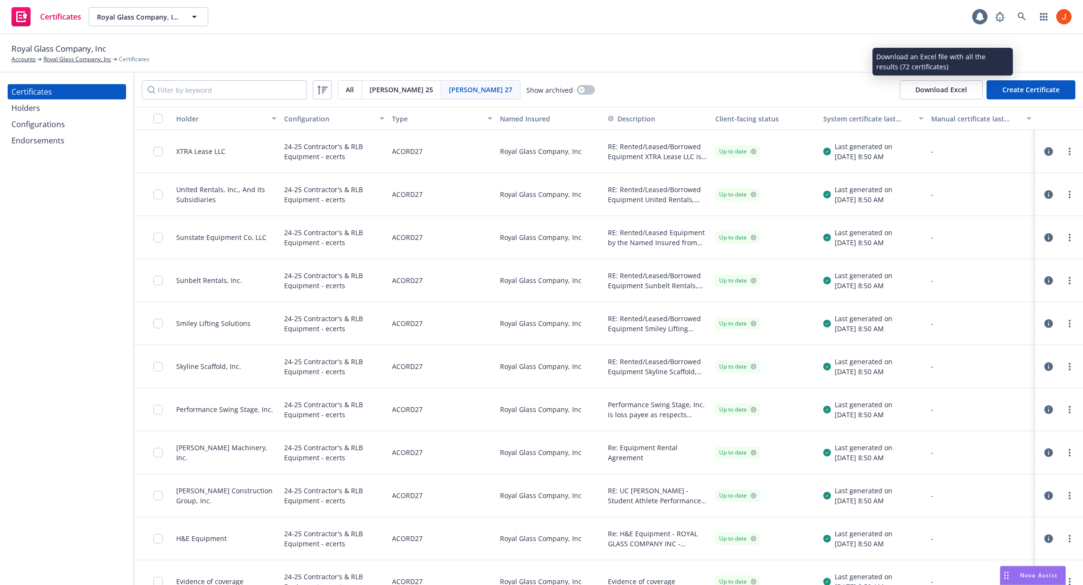
click at [949, 95] on button "Download Excel" at bounding box center [941, 89] width 83 height 19
click at [383, 85] on span "[PERSON_NAME] 25" at bounding box center [402, 90] width 64 height 10
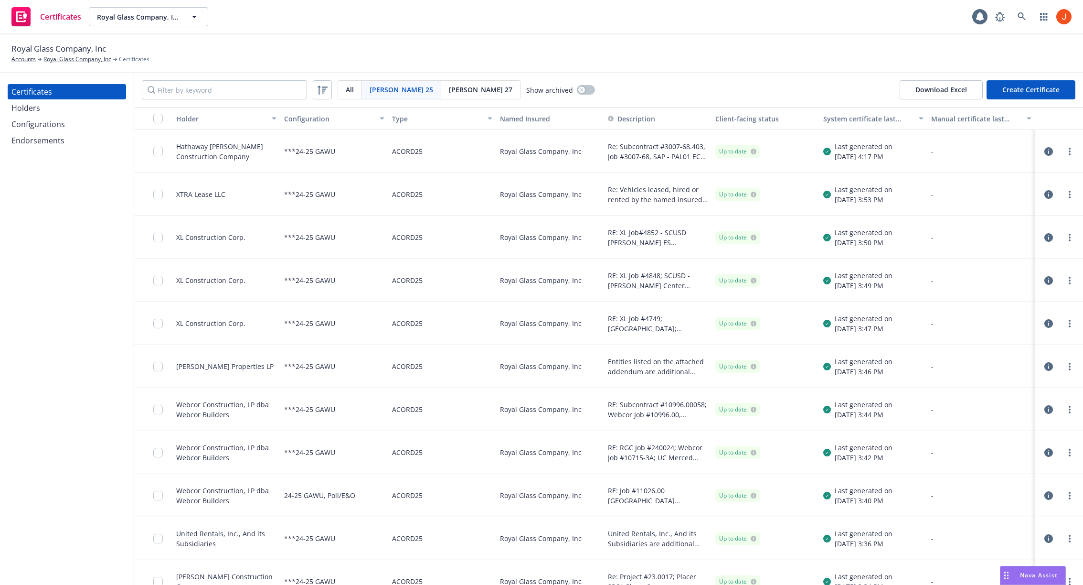
drag, startPoint x: 964, startPoint y: 87, endPoint x: 857, endPoint y: 44, distance: 114.9
click at [857, 44] on div "Royal Glass Company, Inc Accounts Royal Glass Company, Inc Certificates Certifi…" at bounding box center [541, 309] width 1083 height 550
click at [809, 43] on div "Royal Glass Company, Inc Accounts Royal Glass Company, Inc Certificates" at bounding box center [541, 53] width 1060 height 21
click at [441, 95] on div "[PERSON_NAME] 27" at bounding box center [480, 90] width 79 height 18
